Goal: Find specific page/section: Find specific page/section

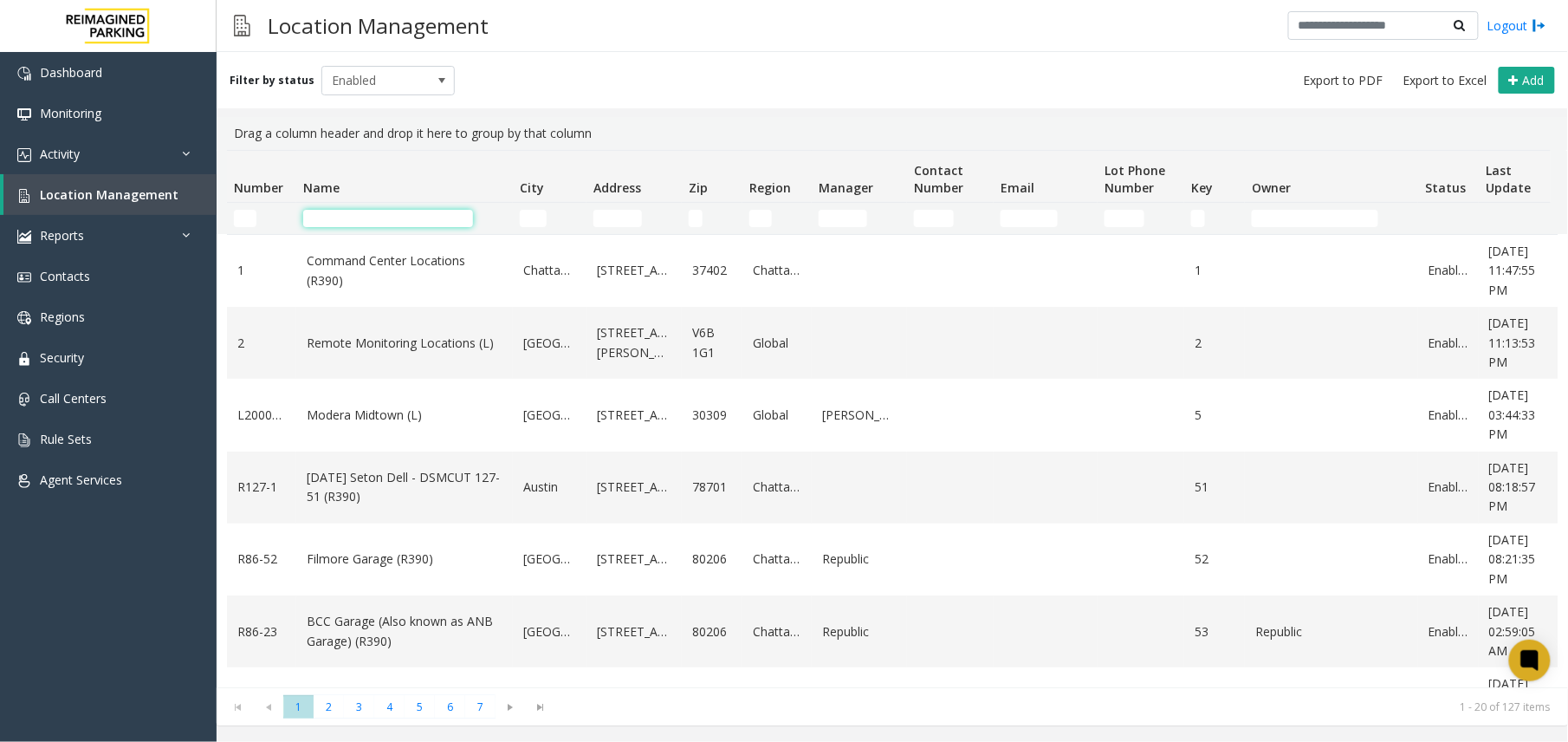
click at [378, 218] on input "Name Filter" at bounding box center [388, 218] width 170 height 17
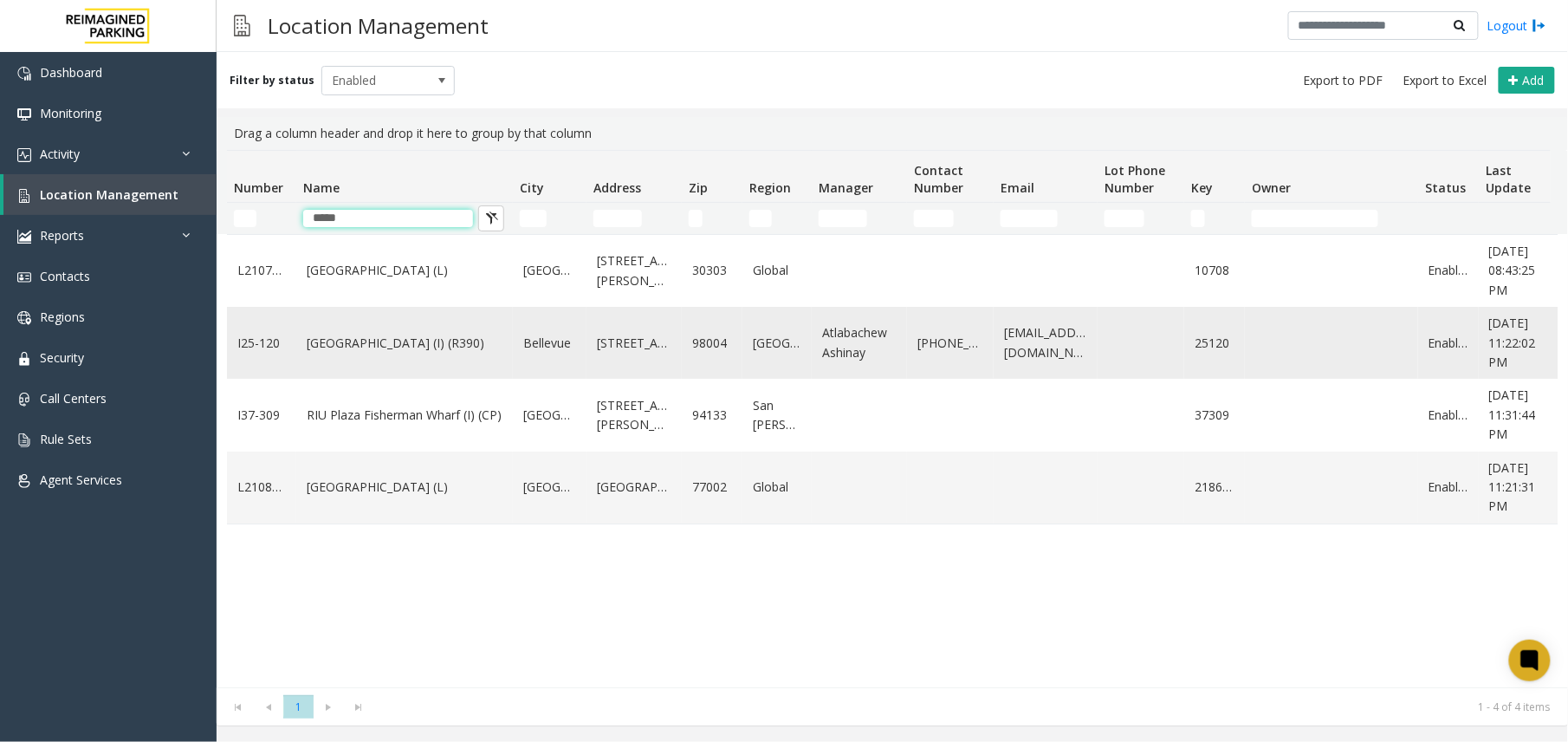
type input "*****"
click at [402, 358] on td "[GEOGRAPHIC_DATA] (I) (R390)" at bounding box center [404, 342] width 216 height 71
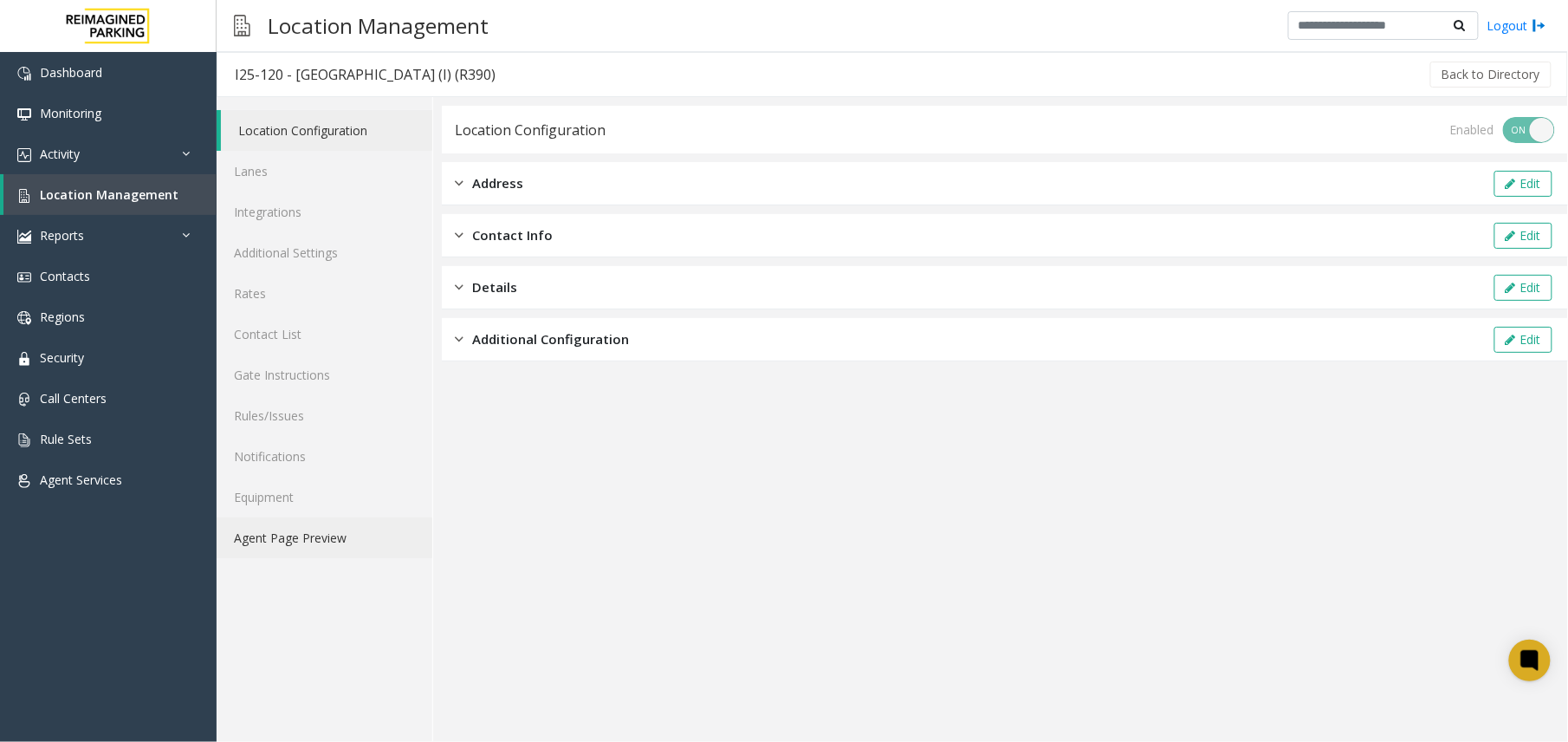
click at [385, 525] on link "Agent Page Preview" at bounding box center [324, 537] width 215 height 41
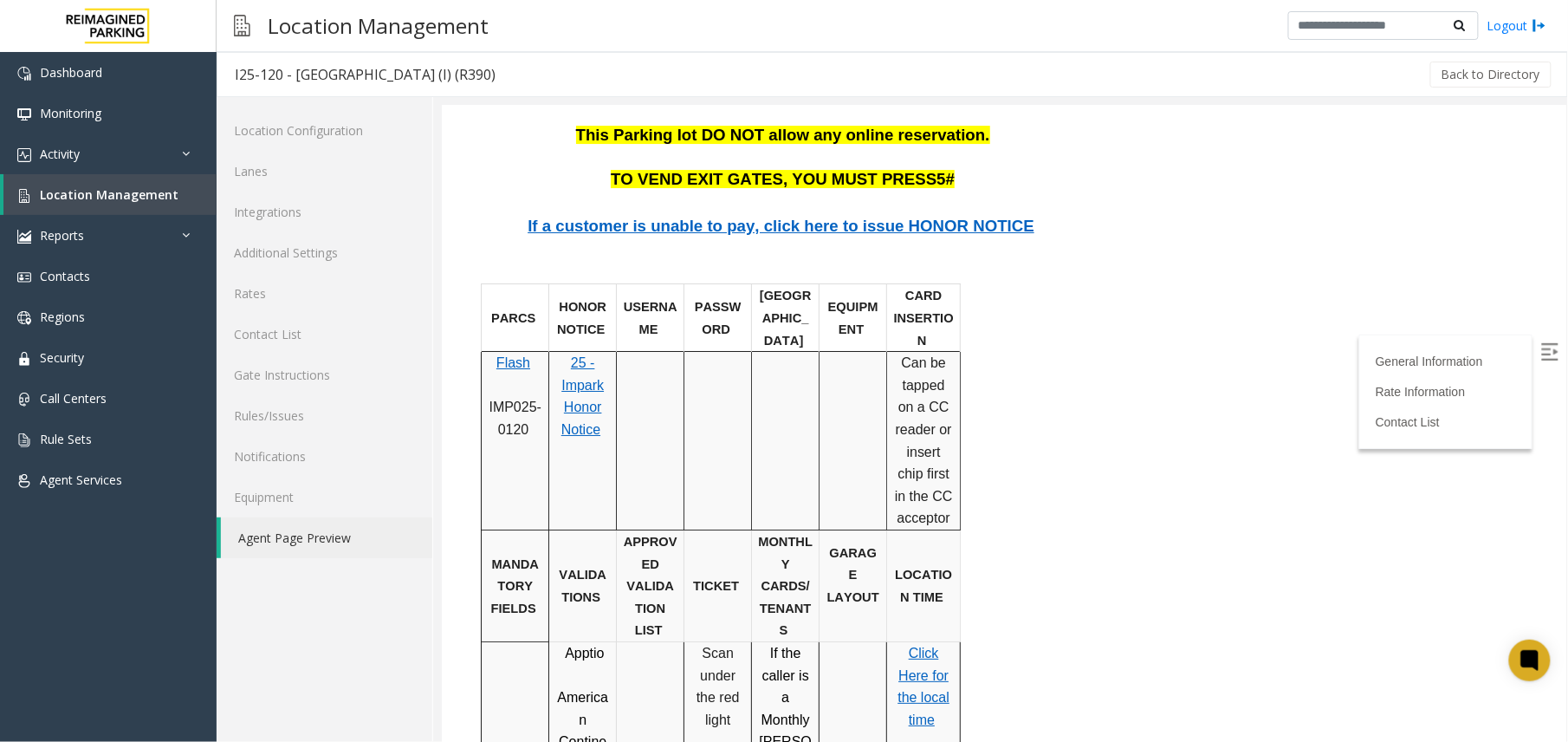
scroll to position [1849, 0]
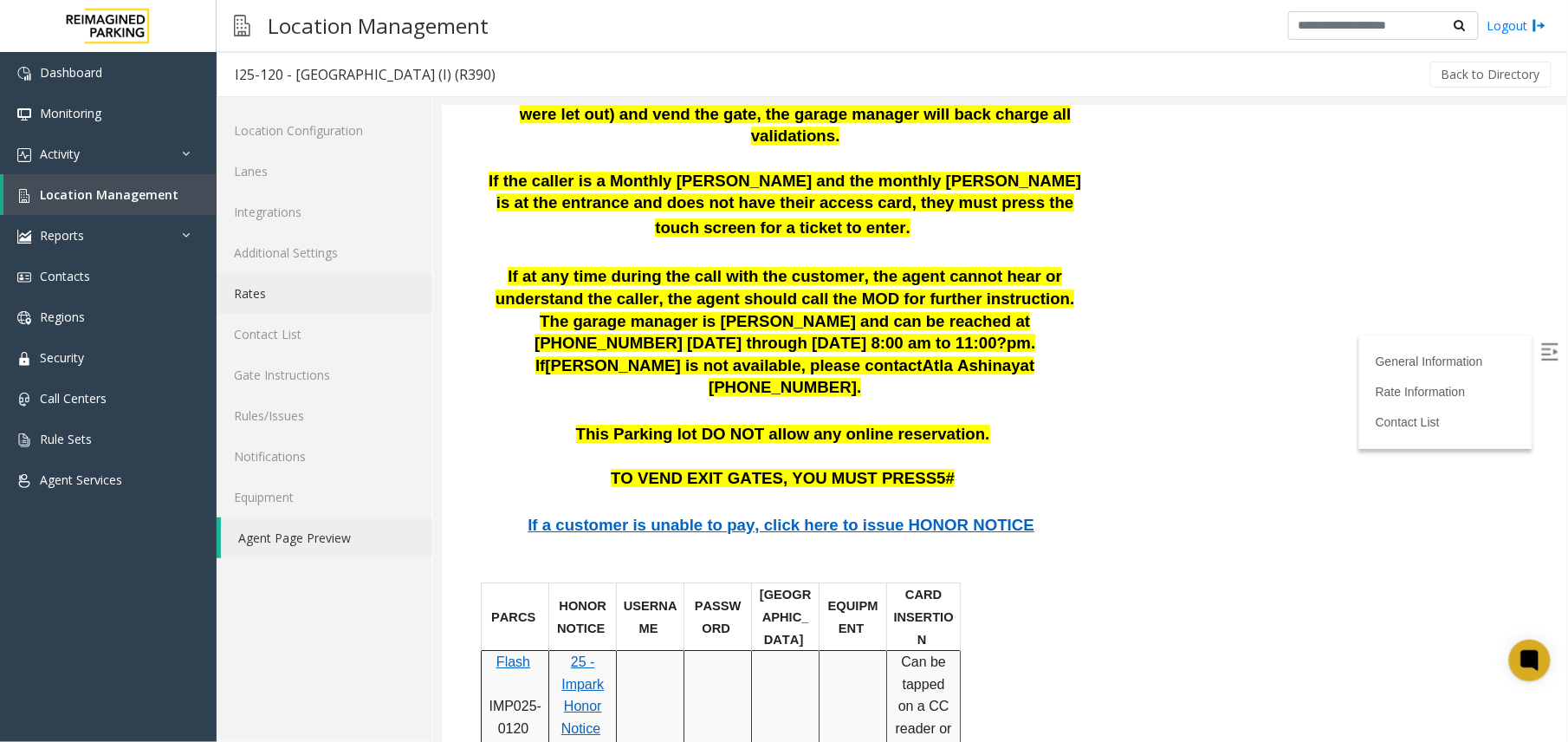
click at [291, 300] on link "Rates" at bounding box center [324, 293] width 215 height 41
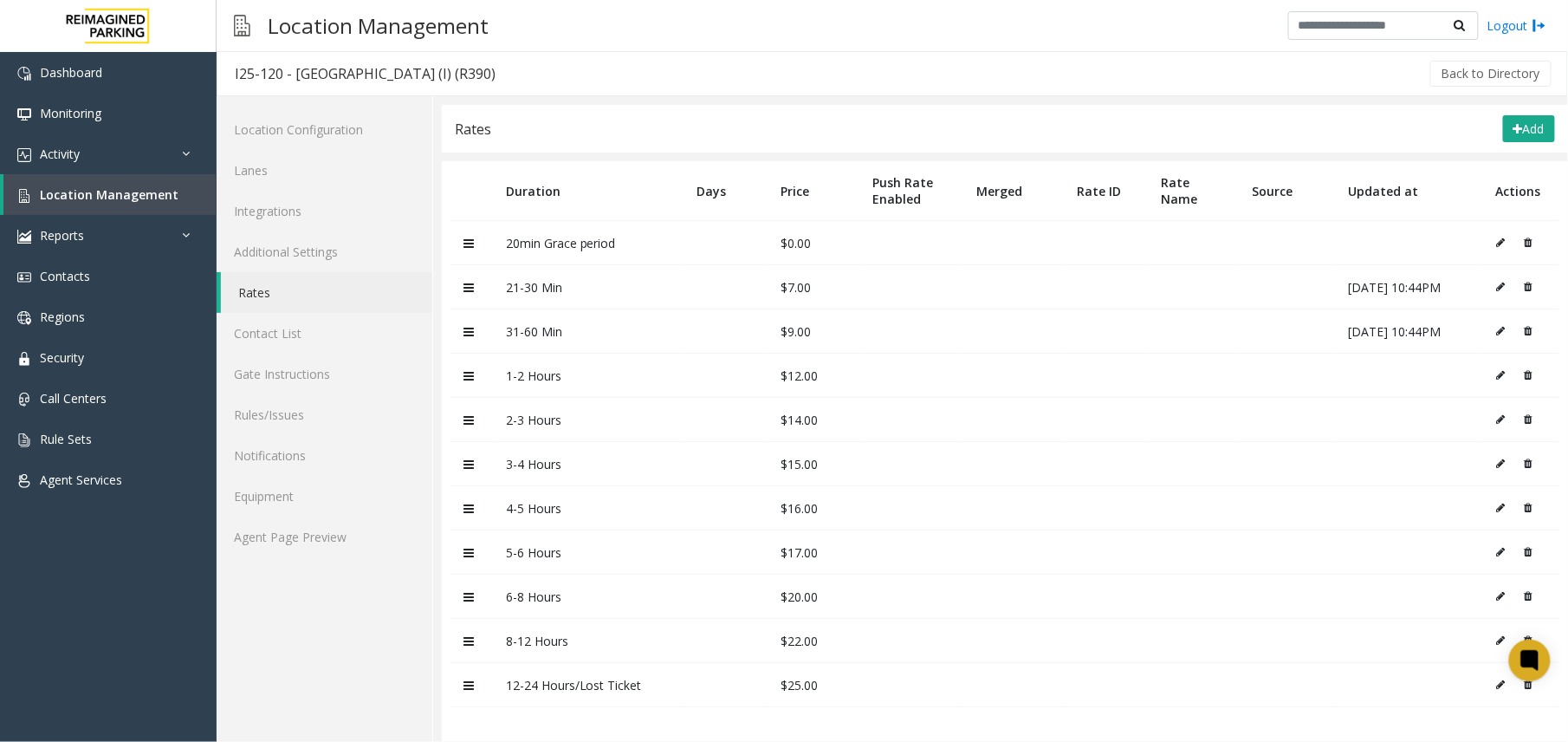
scroll to position [11, 0]
click at [320, 534] on link "Agent Page Preview" at bounding box center [324, 537] width 215 height 41
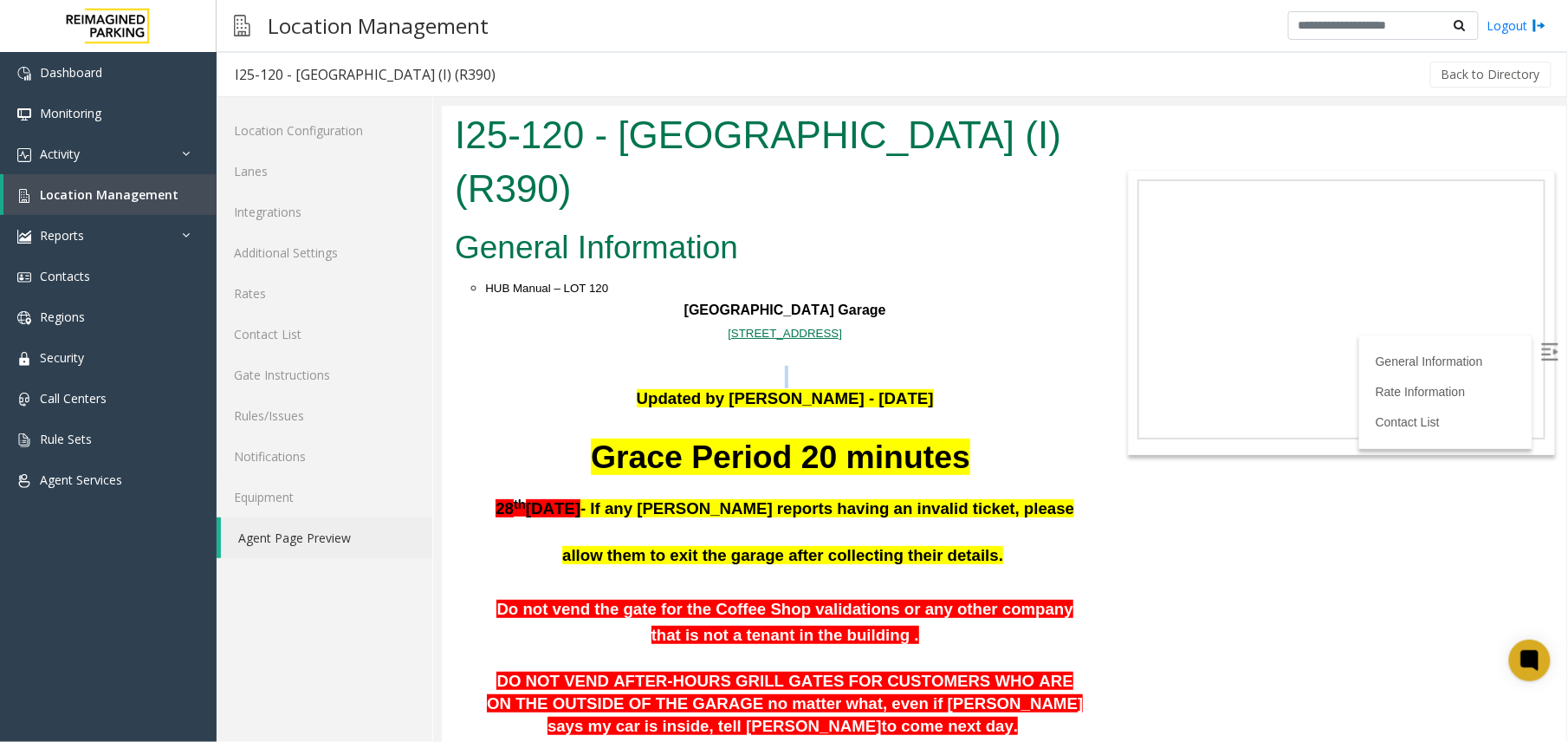
drag, startPoint x: 748, startPoint y: 373, endPoint x: 758, endPoint y: 387, distance: 17.2
click at [758, 387] on p "Updated by [PERSON_NAME] - [DATE]" at bounding box center [784, 398] width 600 height 24
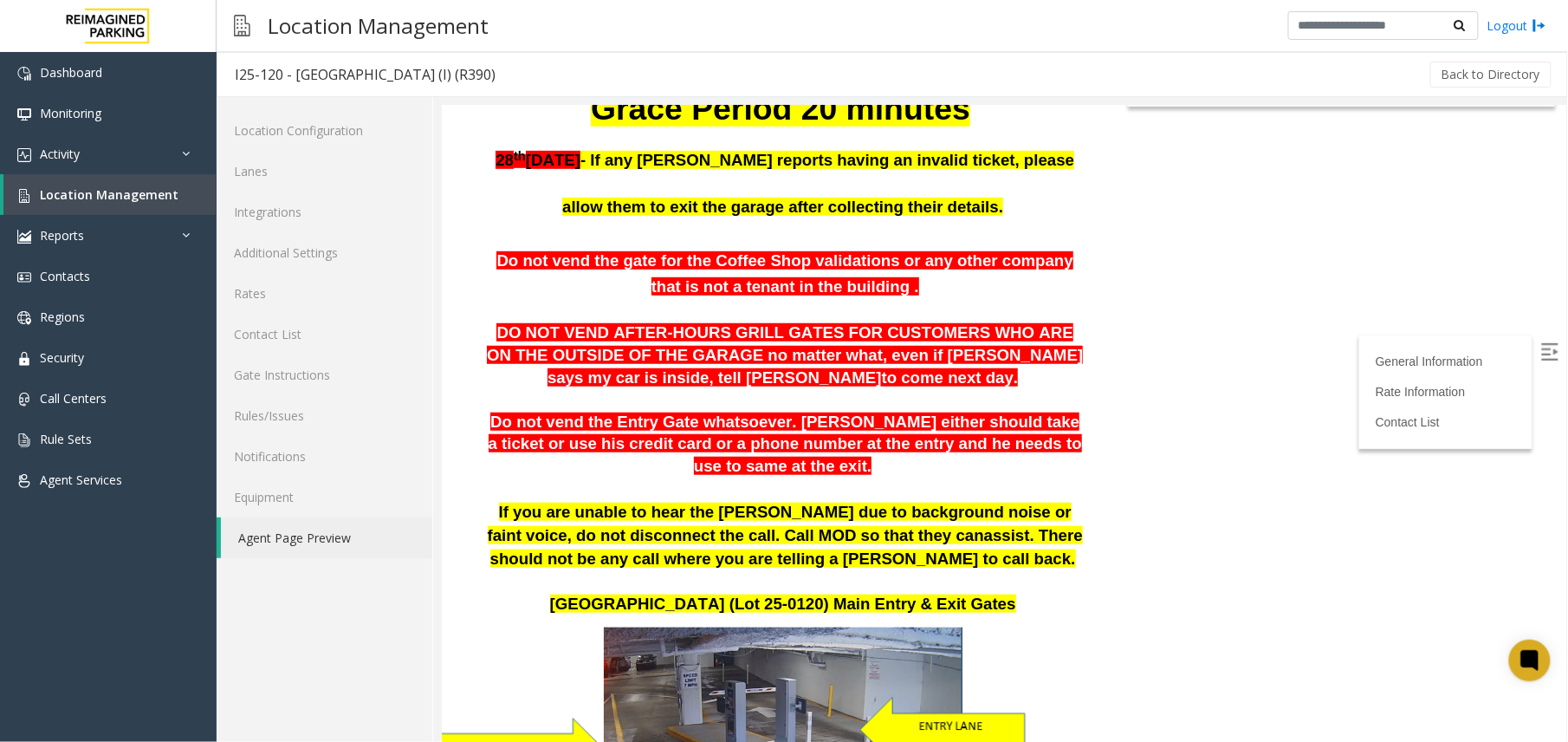
scroll to position [819, 0]
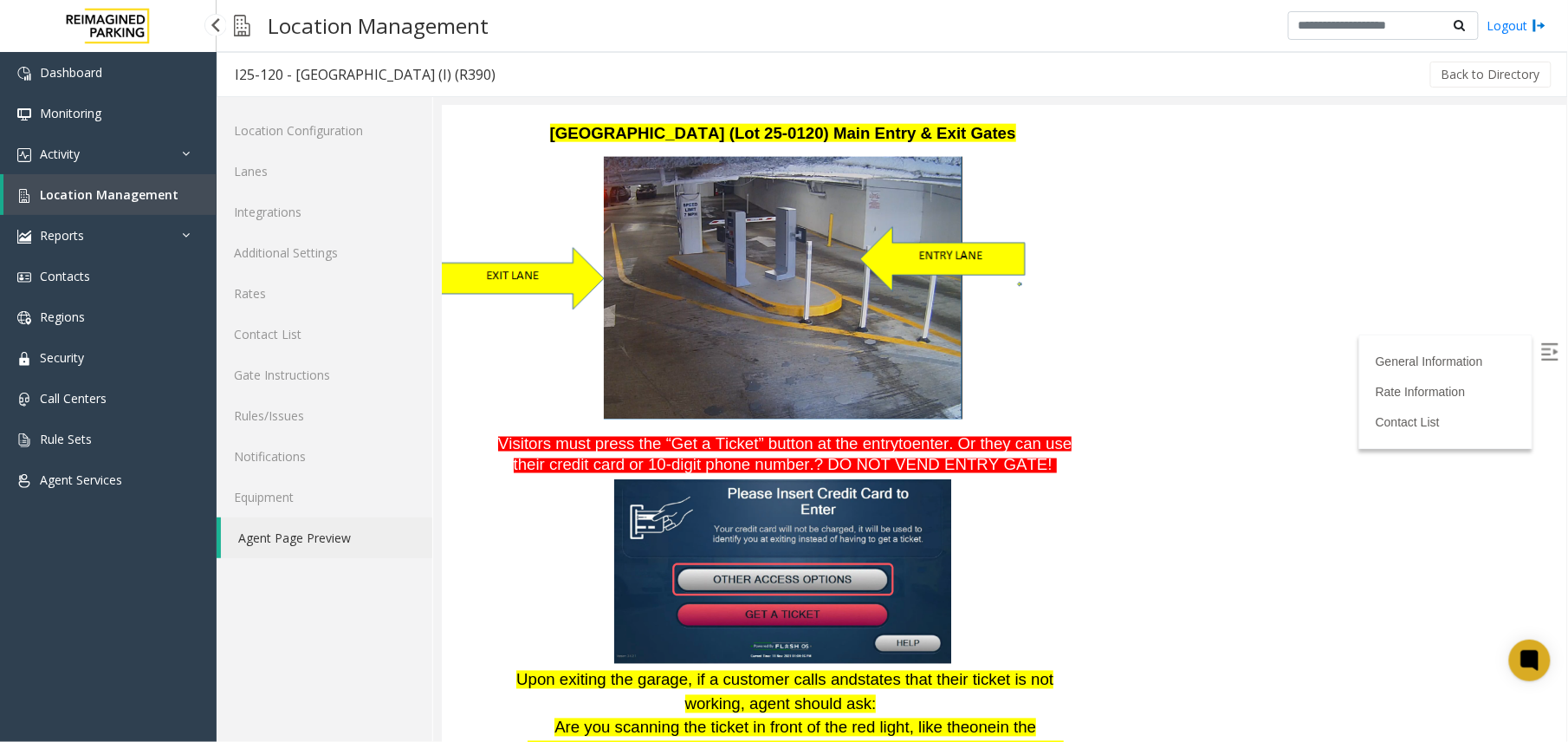
click at [92, 191] on span "Location Management" at bounding box center [109, 195] width 138 height 16
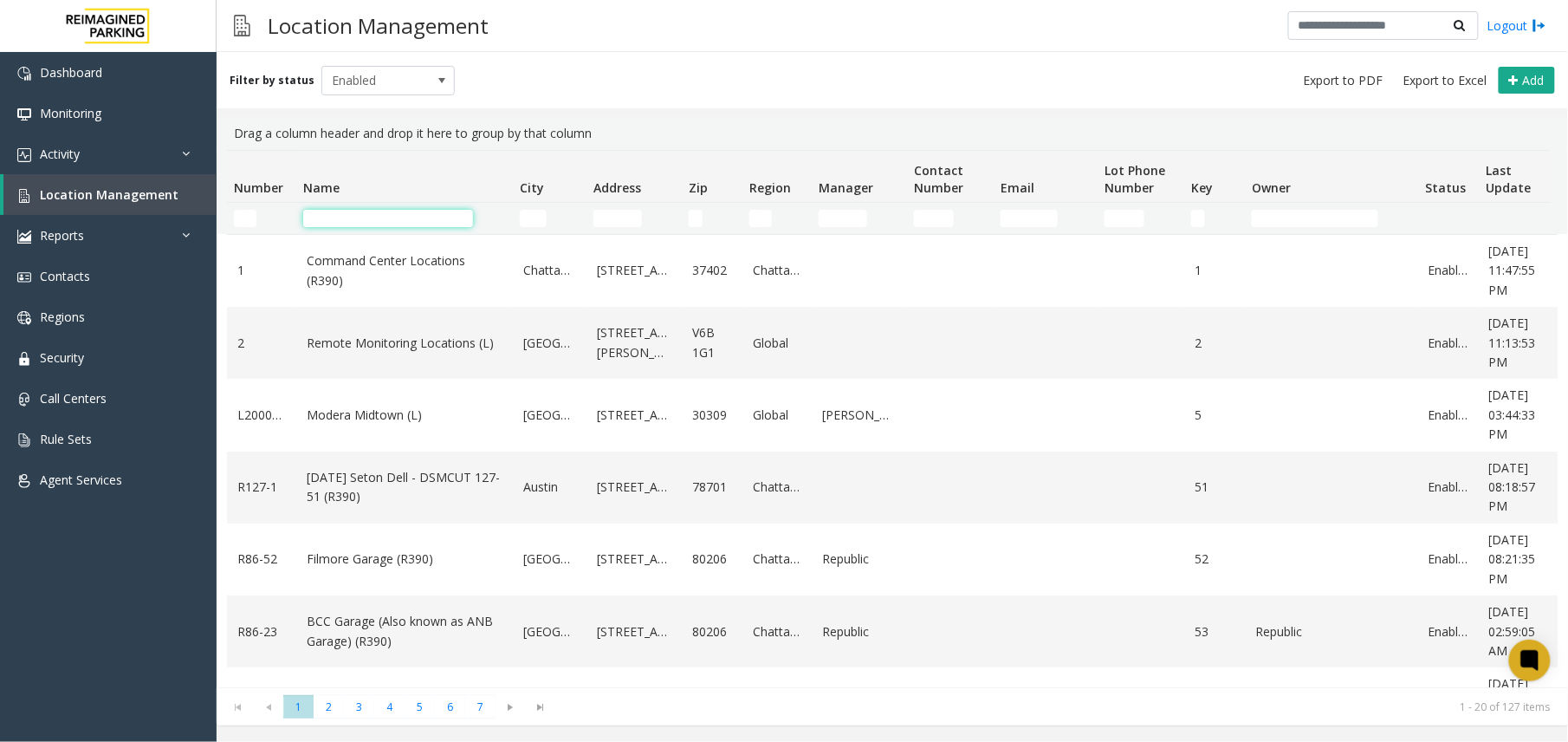
click at [343, 223] on input "Name Filter" at bounding box center [388, 218] width 170 height 17
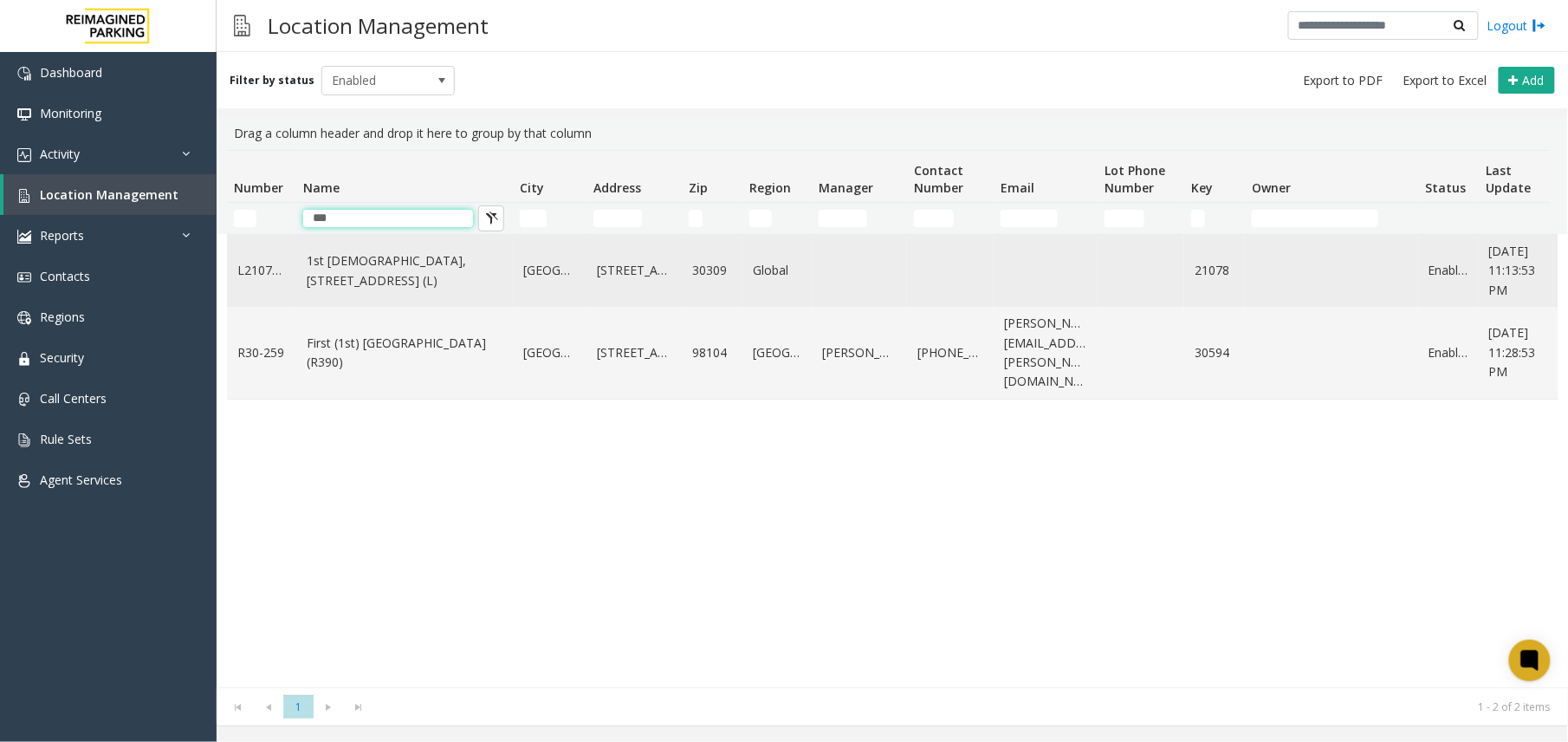
type input "***"
click at [364, 281] on link "1st [DEMOGRAPHIC_DATA], [STREET_ADDRESS] (L)" at bounding box center [404, 271] width 195 height 39
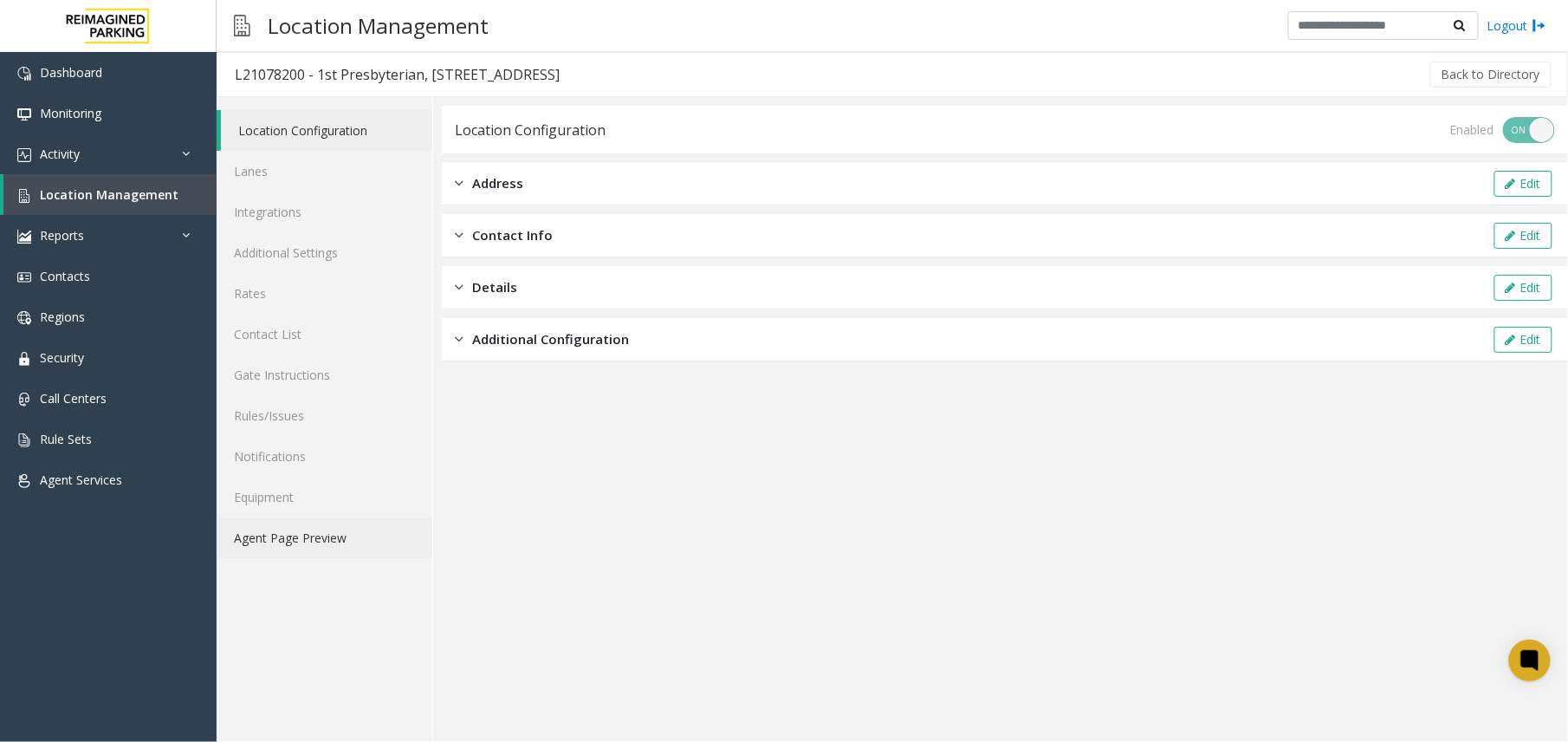
click at [306, 528] on link "Agent Page Preview" at bounding box center [324, 537] width 215 height 41
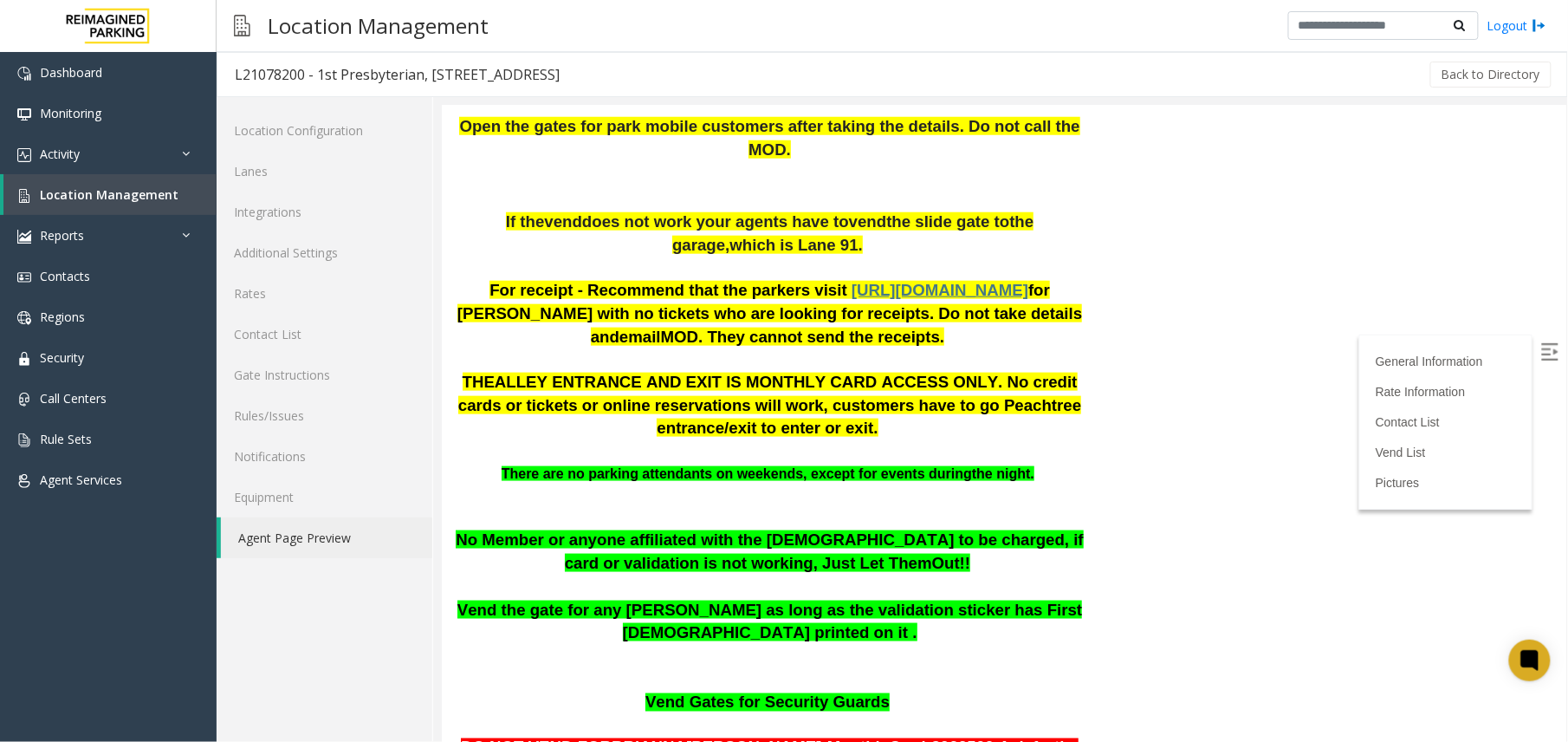
scroll to position [577, 0]
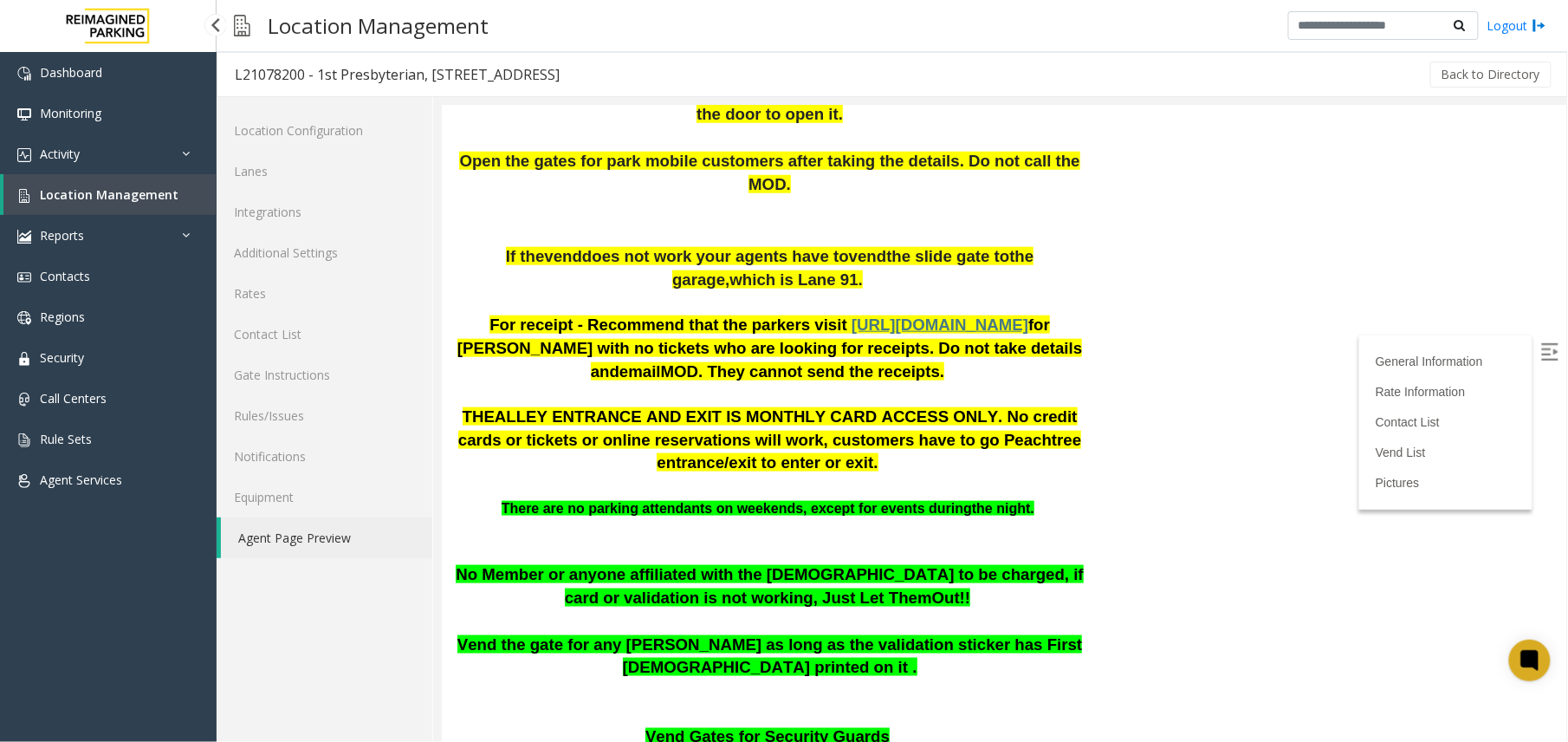
click at [109, 193] on span "Location Management" at bounding box center [109, 195] width 138 height 16
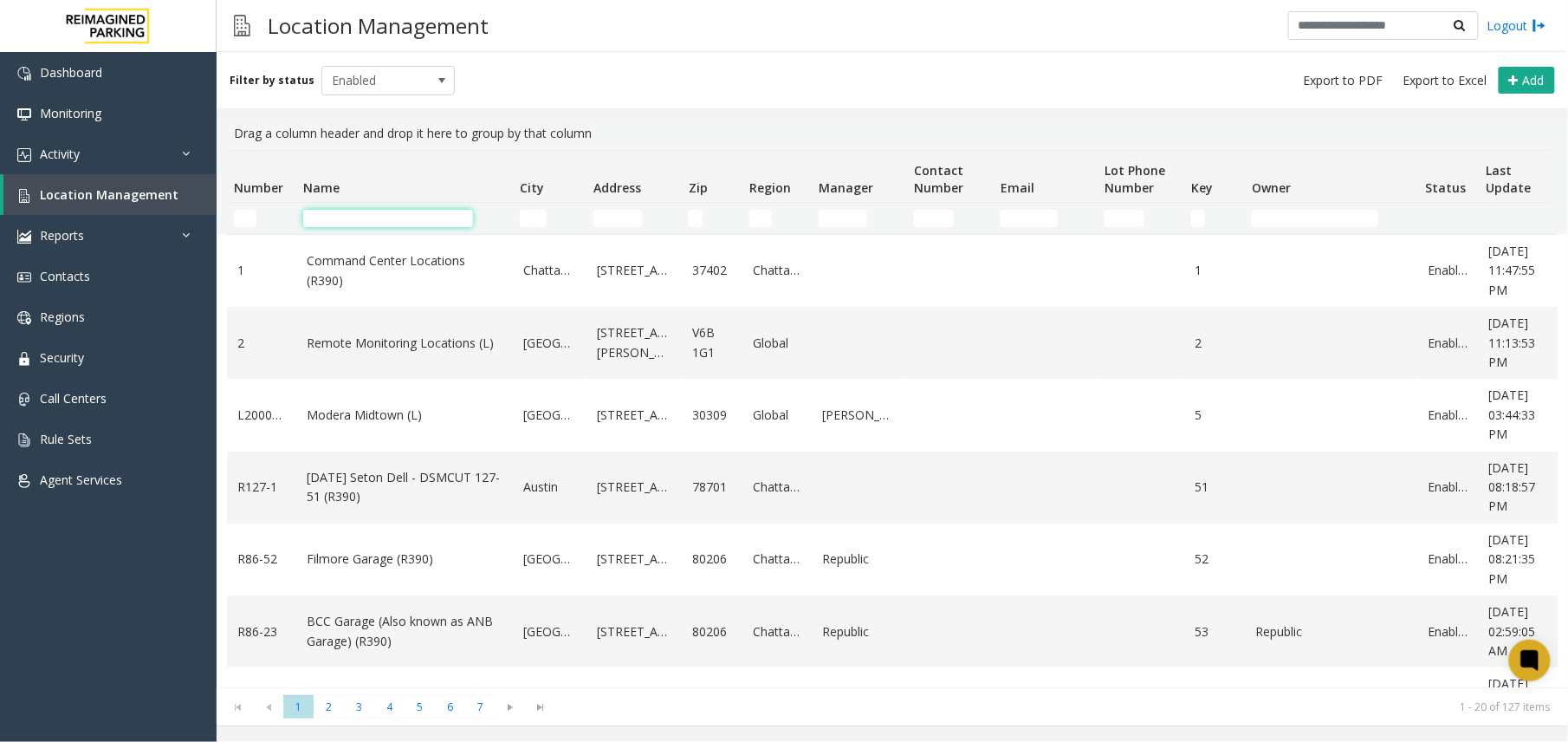
click at [327, 210] on input "Name Filter" at bounding box center [388, 218] width 170 height 17
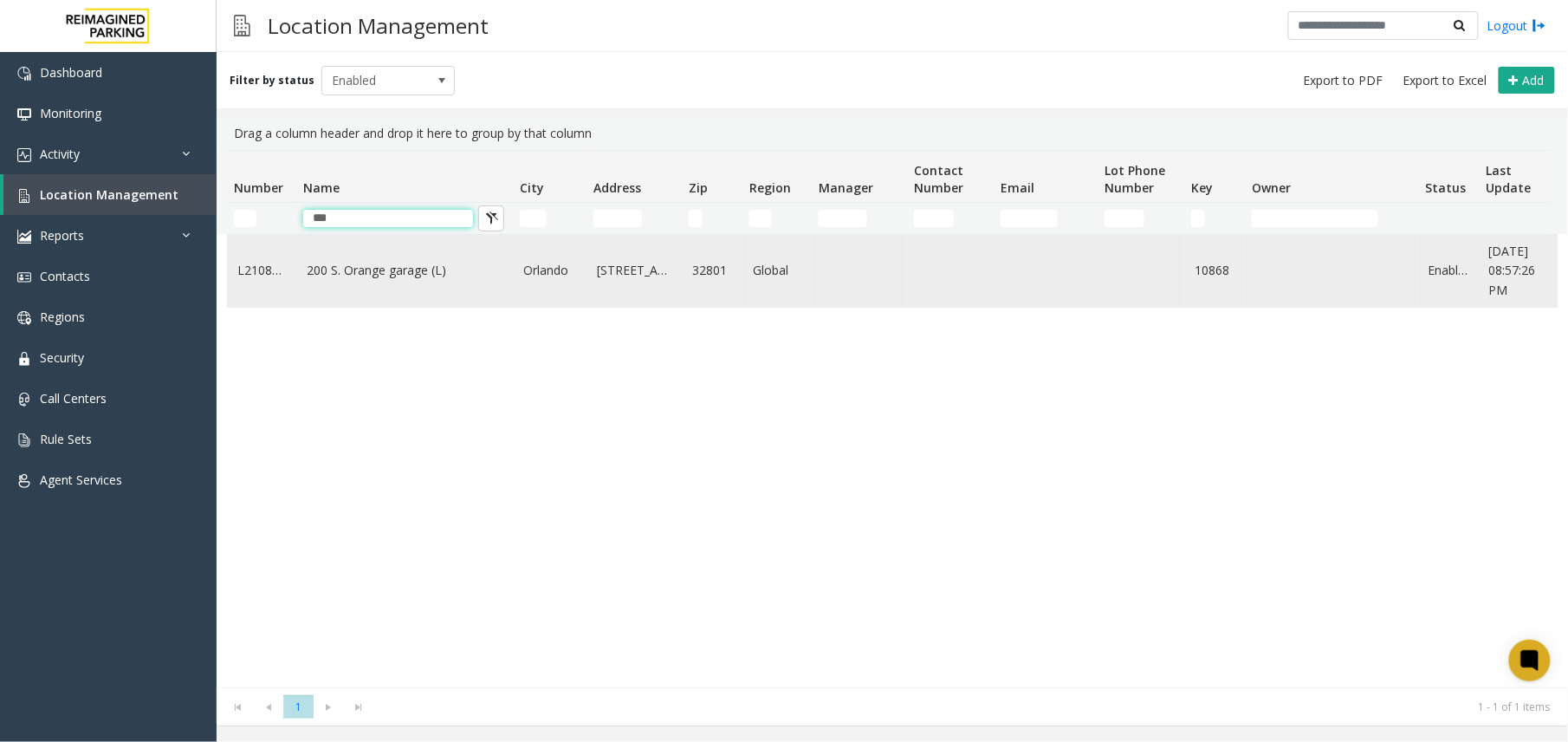
type input "***"
click at [340, 262] on link "200 S. Orange garage (L)" at bounding box center [404, 270] width 195 height 19
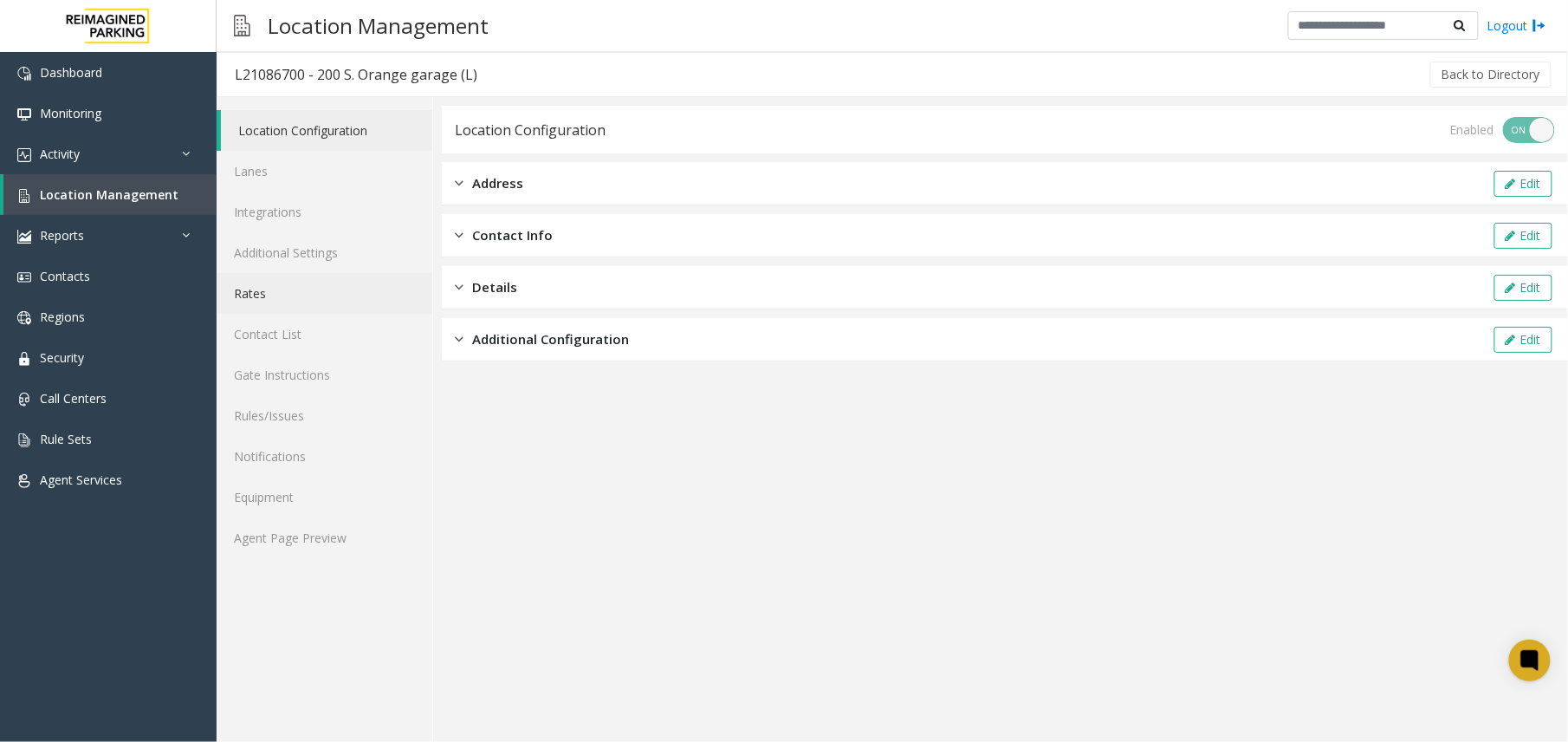
click at [291, 281] on link "Rates" at bounding box center [324, 293] width 215 height 41
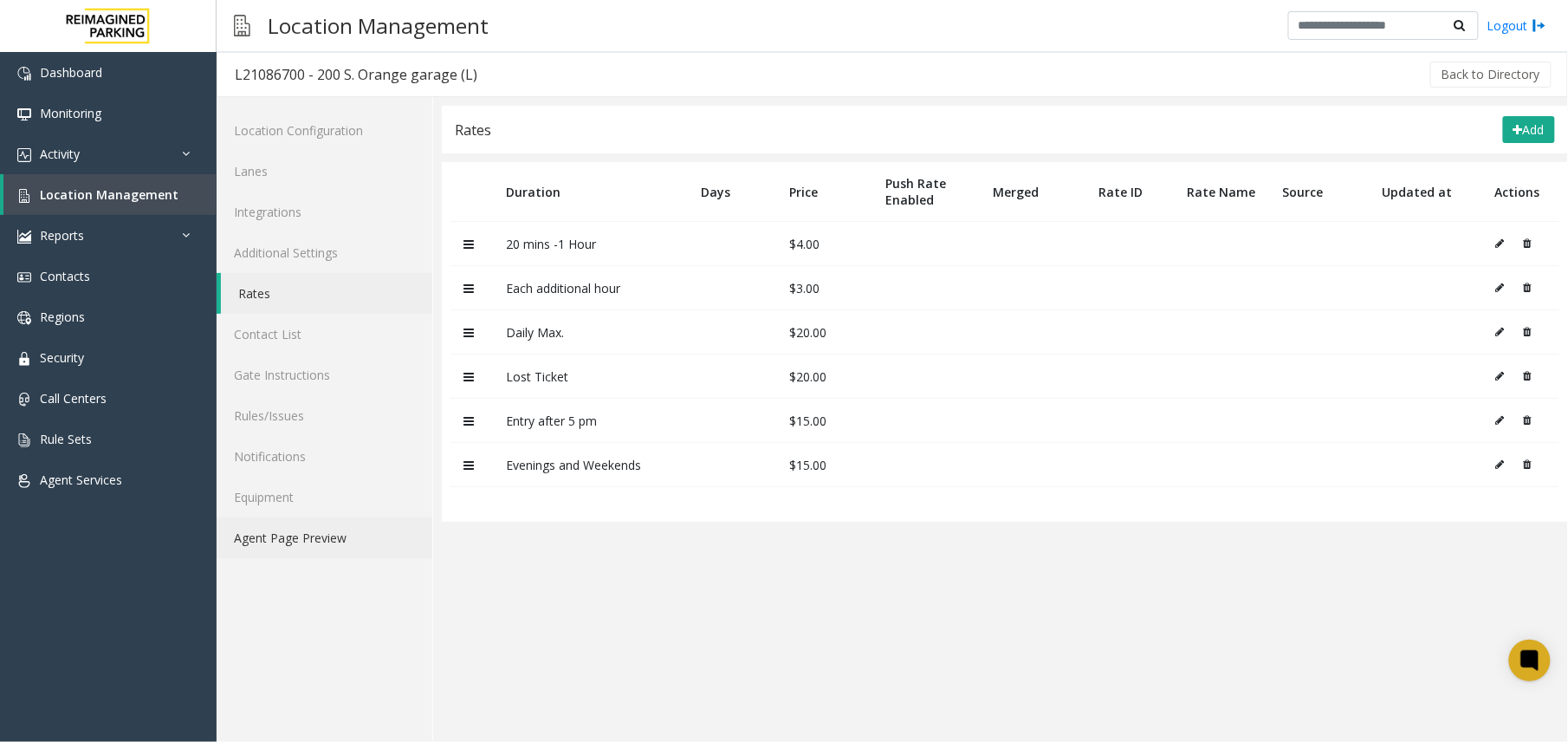
click at [314, 536] on link "Agent Page Preview" at bounding box center [324, 537] width 215 height 41
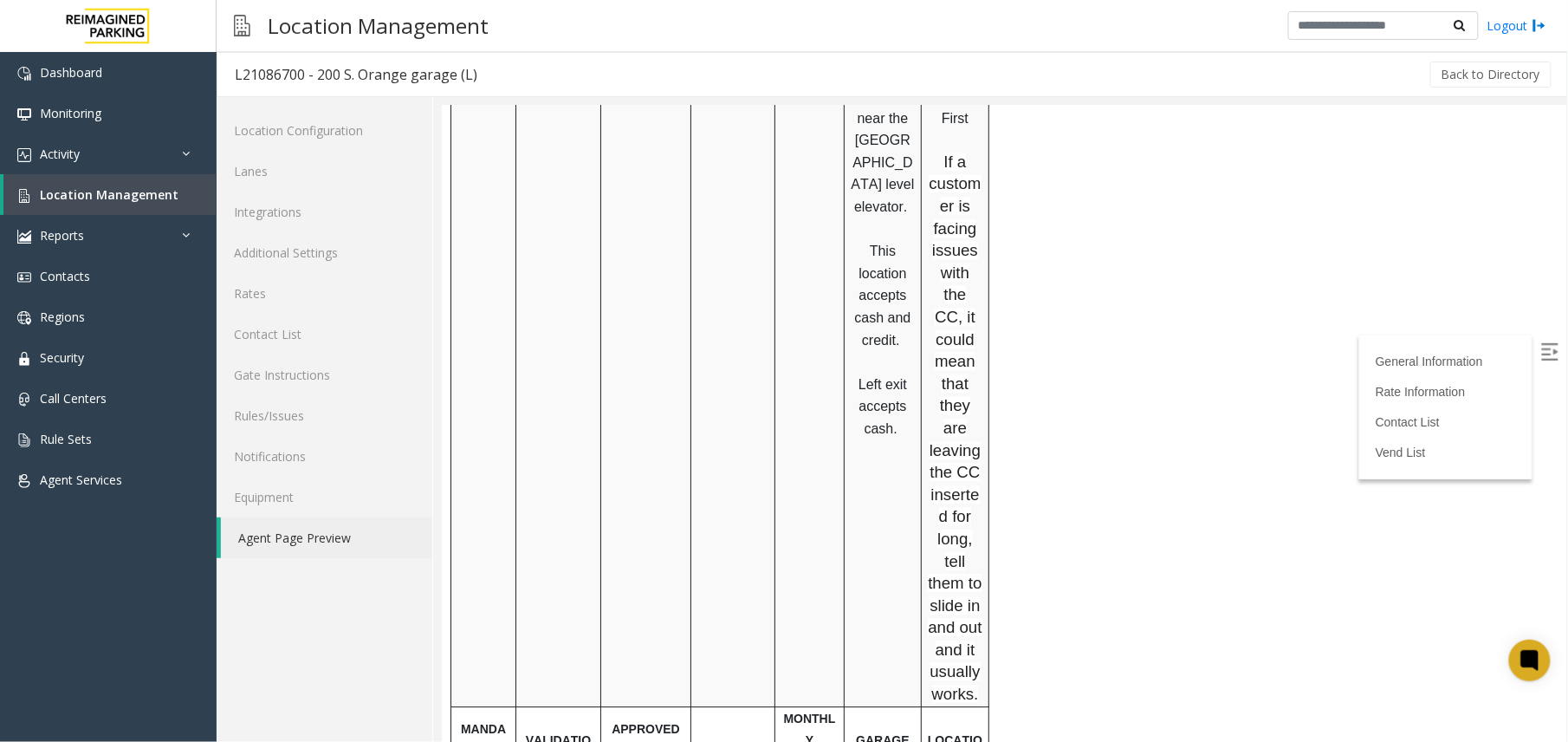
scroll to position [1849, 0]
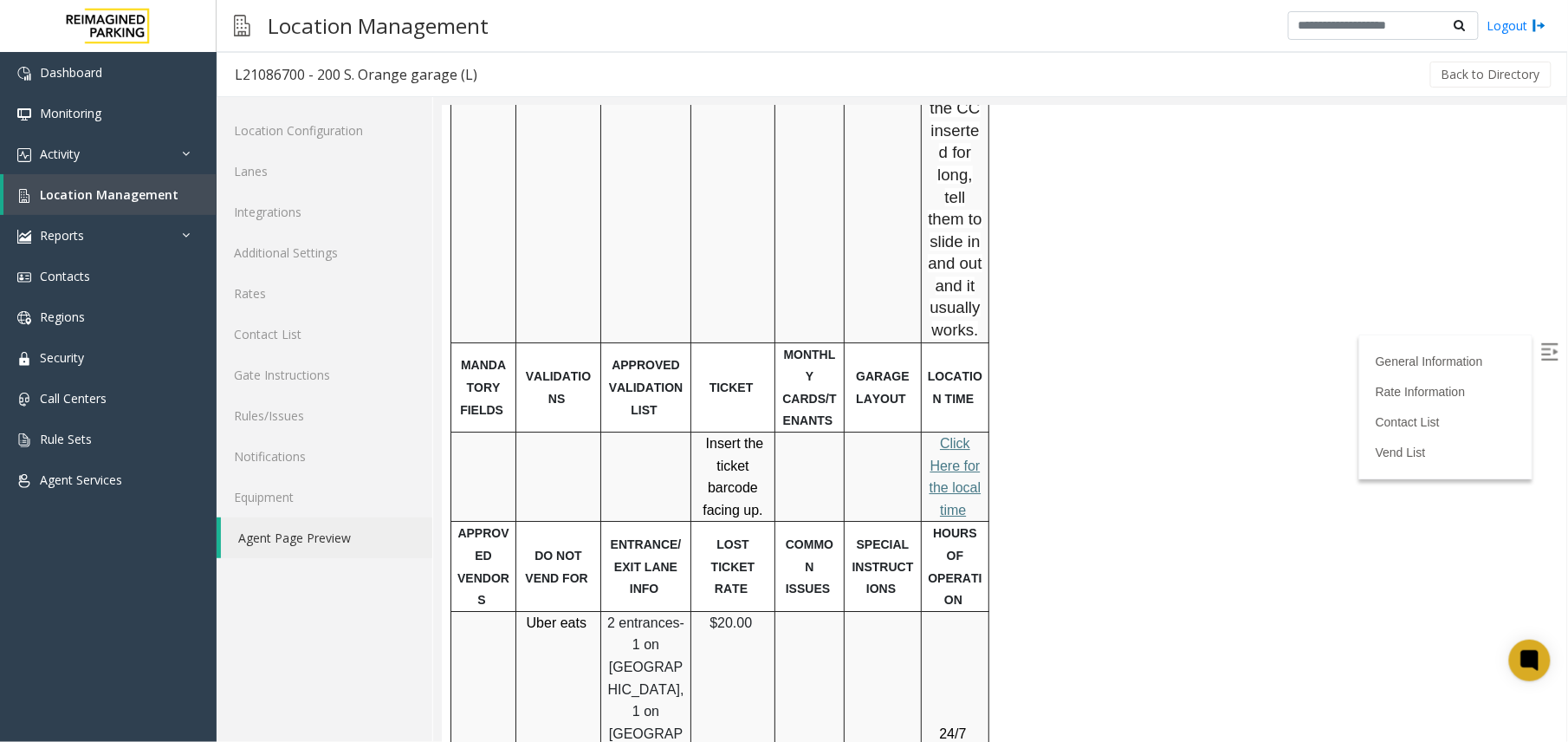
click at [957, 435] on span "lick Here for the local time" at bounding box center [955, 476] width 52 height 81
